Goal: Use online tool/utility: Utilize a website feature to perform a specific function

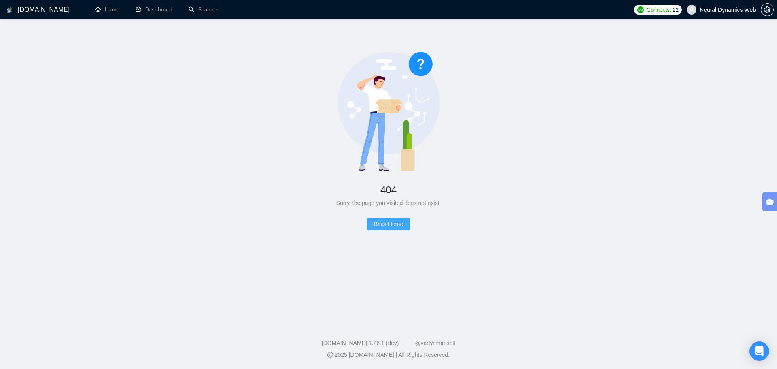
click at [386, 227] on span "Back Home" at bounding box center [388, 223] width 29 height 9
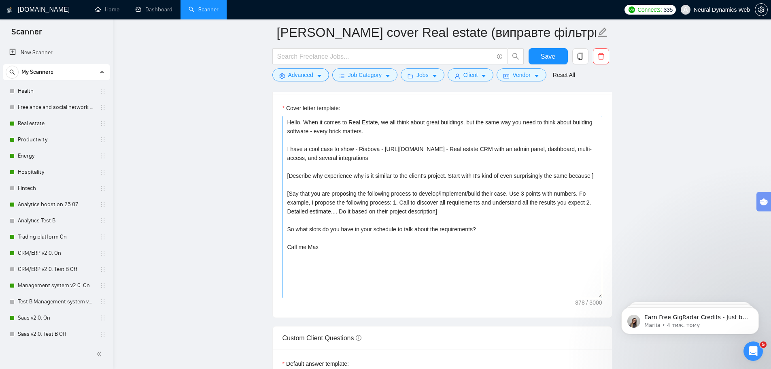
scroll to position [850, 0]
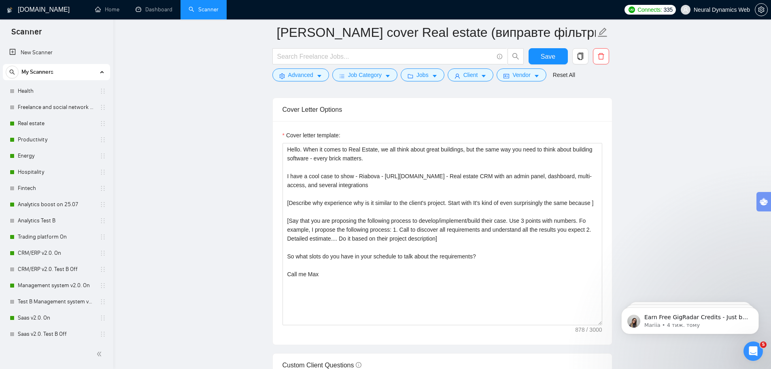
click at [626, 205] on main "[PERSON_NAME] cover Real estate (виправте фільтри і питання) Save Advanced Job …" at bounding box center [442, 280] width 632 height 2196
drag, startPoint x: 511, startPoint y: 276, endPoint x: 488, endPoint y: 362, distance: 89.4
click at [511, 276] on textarea "Hello. When it comes to Real Estate, we all think about great buildings, but th…" at bounding box center [443, 234] width 320 height 182
